Goal: Transaction & Acquisition: Obtain resource

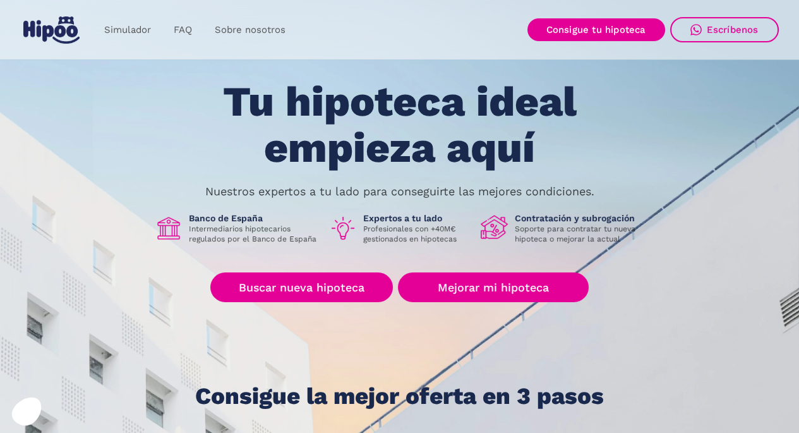
scroll to position [63, 0]
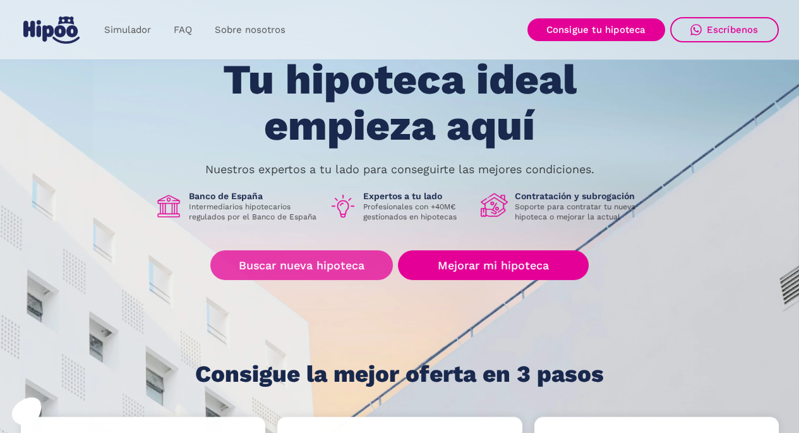
click at [334, 257] on link "Buscar nueva hipoteca" at bounding box center [301, 265] width 183 height 30
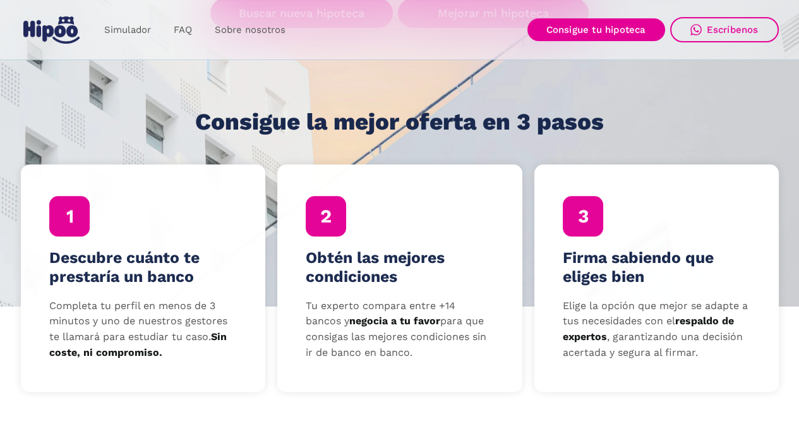
scroll to position [316, 0]
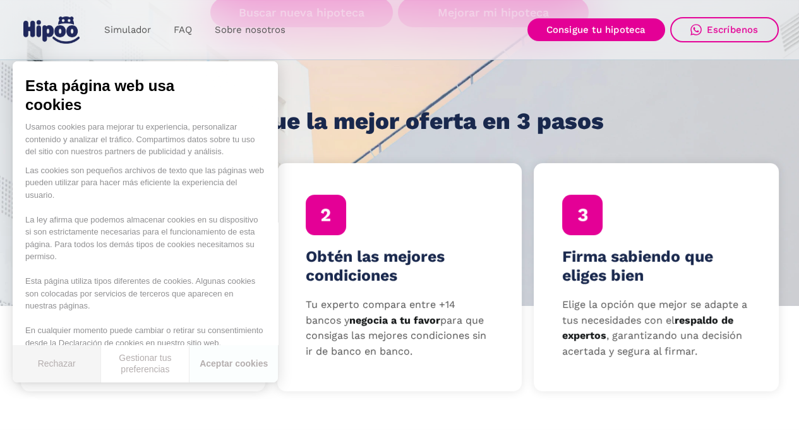
click at [54, 358] on button "Rechazar" at bounding box center [57, 363] width 88 height 37
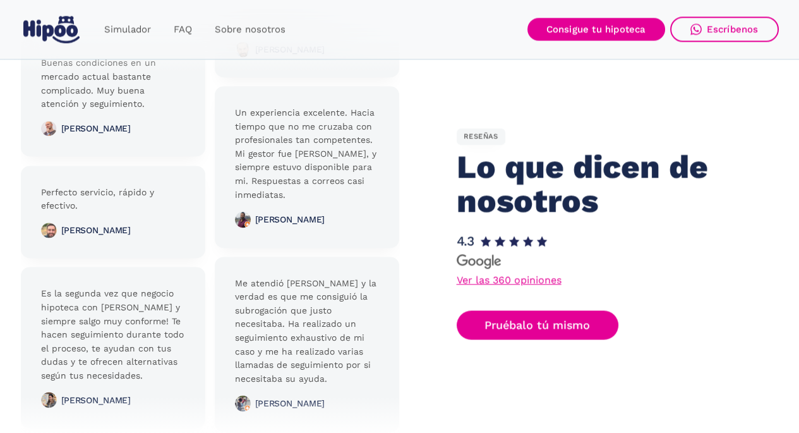
scroll to position [2843, 0]
